Goal: Transaction & Acquisition: Purchase product/service

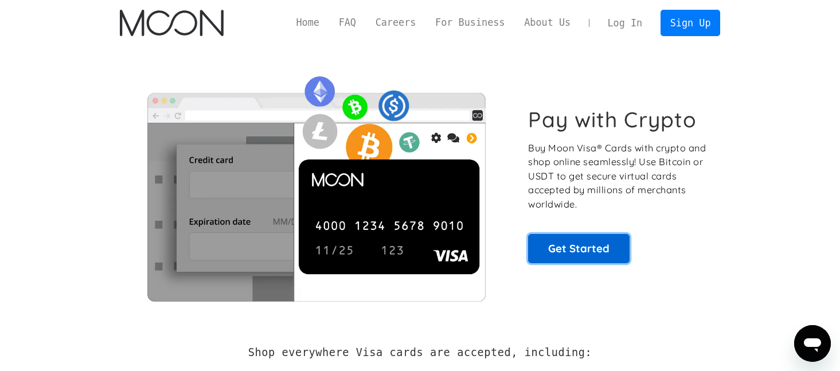
click at [576, 251] on link "Get Started" at bounding box center [579, 248] width 102 height 29
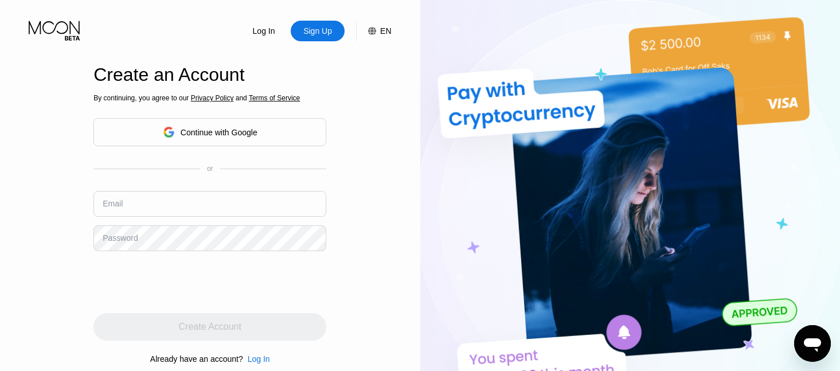
click at [201, 194] on input "text" at bounding box center [210, 204] width 233 height 26
paste input "[EMAIL_ADDRESS][DOMAIN_NAME]"
type input "[EMAIL_ADDRESS][DOMAIN_NAME]"
click at [98, 258] on div "By continuing, you agree to our Privacy Policy and Terms of Service Continue wi…" at bounding box center [210, 229] width 233 height 276
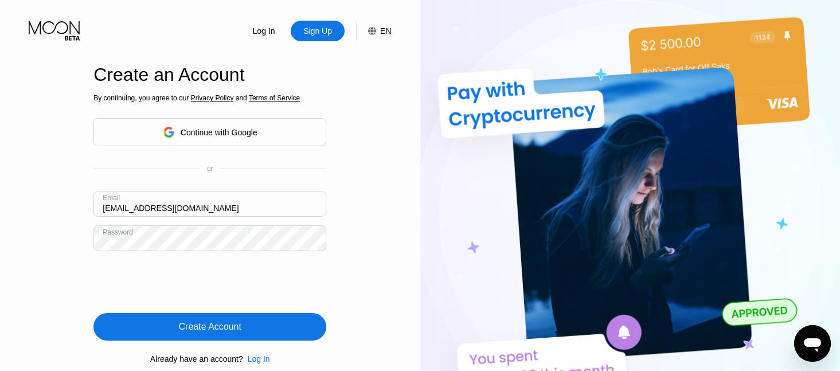
click at [256, 332] on div "Create Account" at bounding box center [210, 327] width 233 height 28
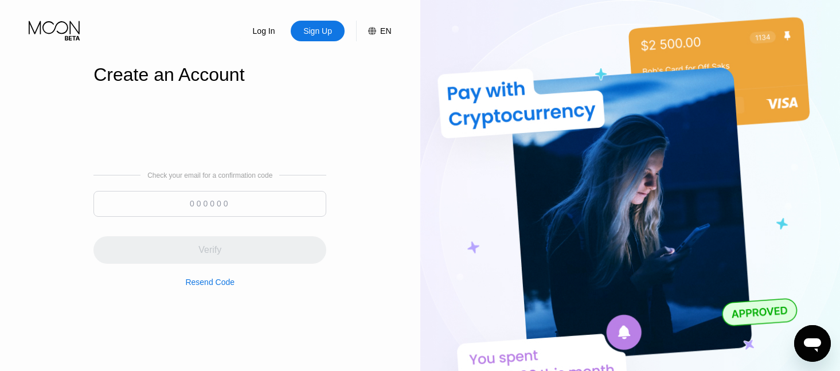
click at [220, 204] on input at bounding box center [210, 204] width 233 height 26
paste input "862765"
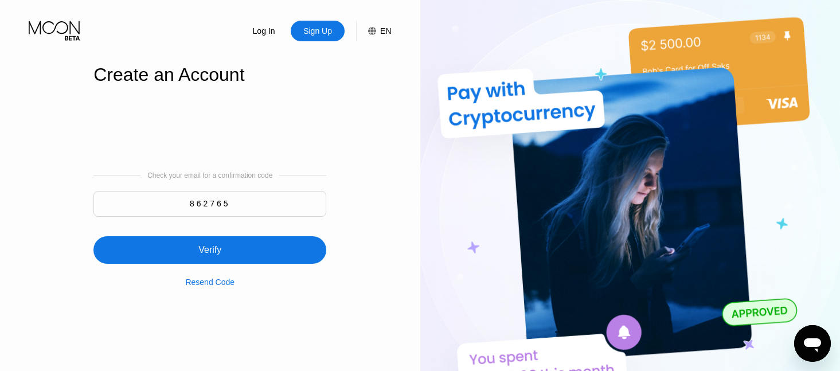
type input "862765"
click at [214, 251] on div "Verify" at bounding box center [209, 249] width 23 height 11
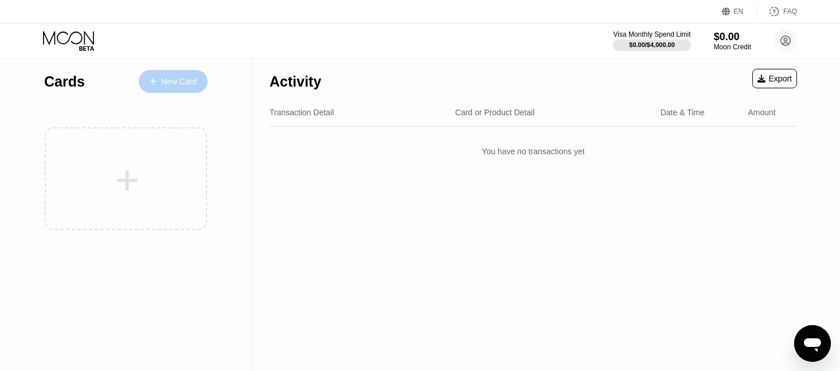
click at [181, 71] on div "New Card" at bounding box center [173, 81] width 69 height 23
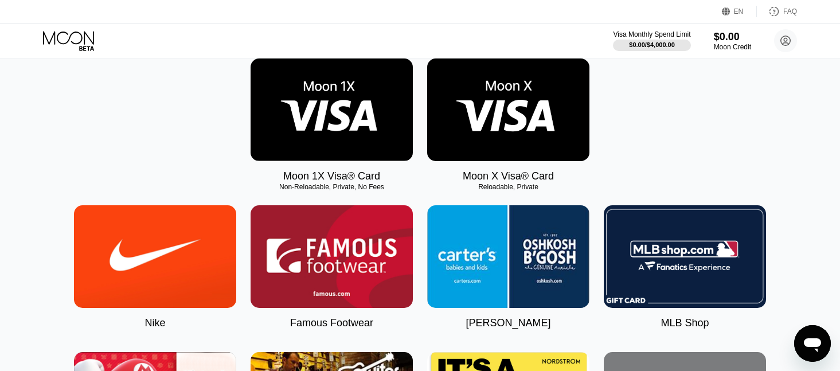
scroll to position [200, 0]
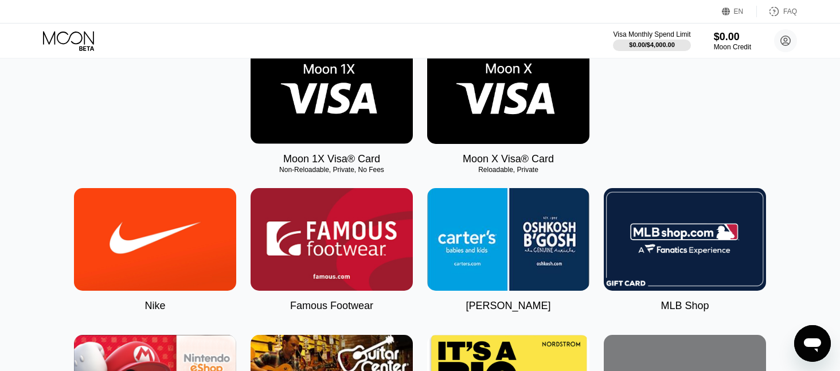
click at [375, 118] on img at bounding box center [332, 92] width 162 height 103
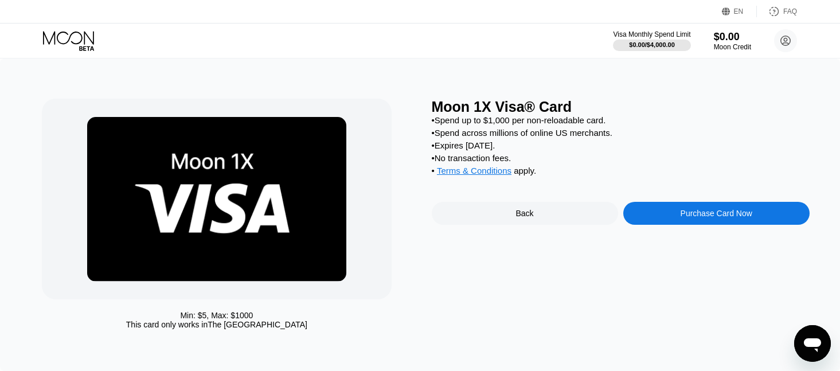
click at [634, 215] on div "Purchase Card Now" at bounding box center [717, 213] width 186 height 23
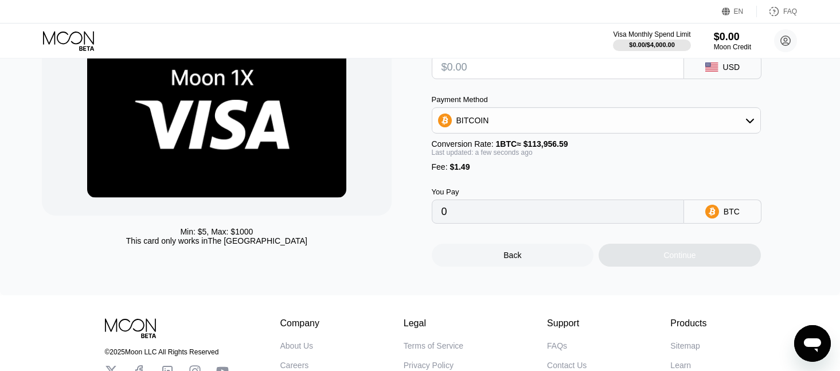
scroll to position [178, 0]
